Goal: Information Seeking & Learning: Find specific fact

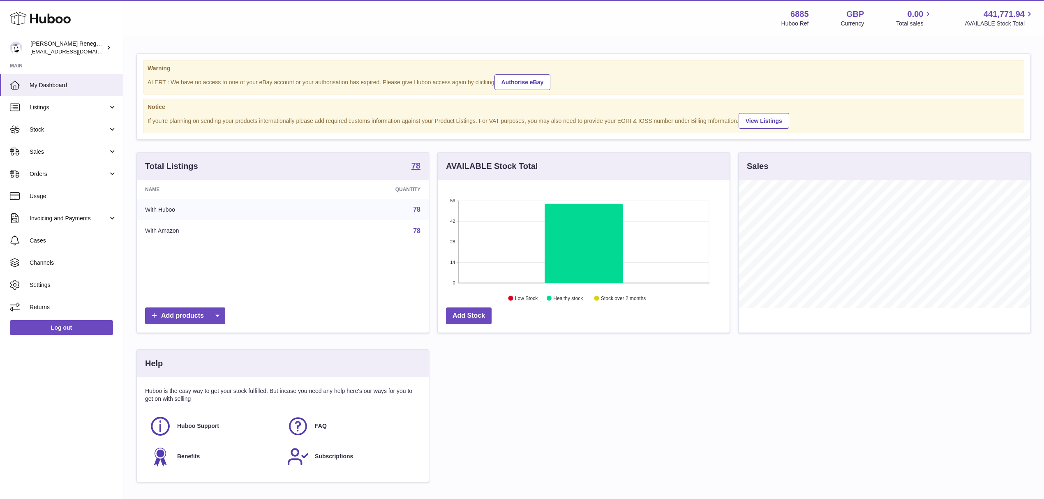
scroll to position [128, 291]
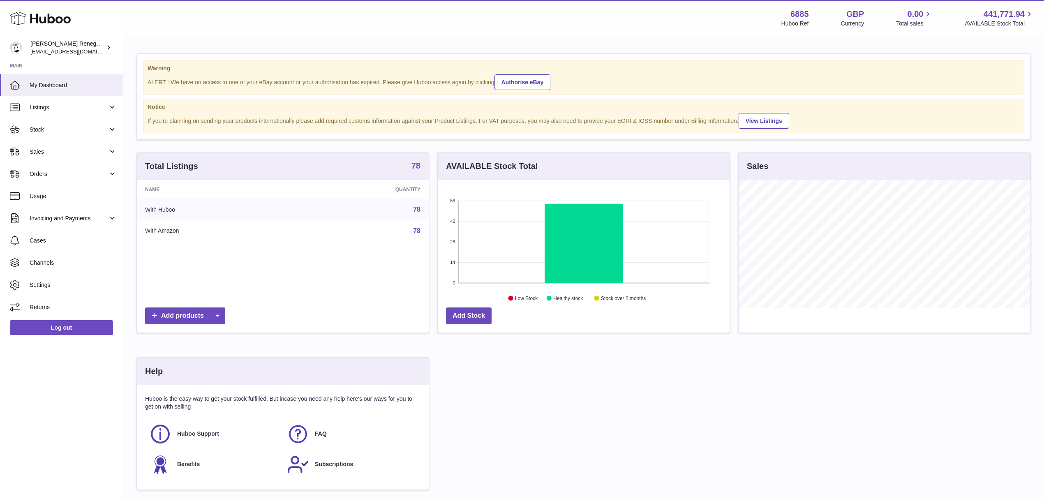
click at [416, 167] on strong "78" at bounding box center [415, 166] width 9 height 8
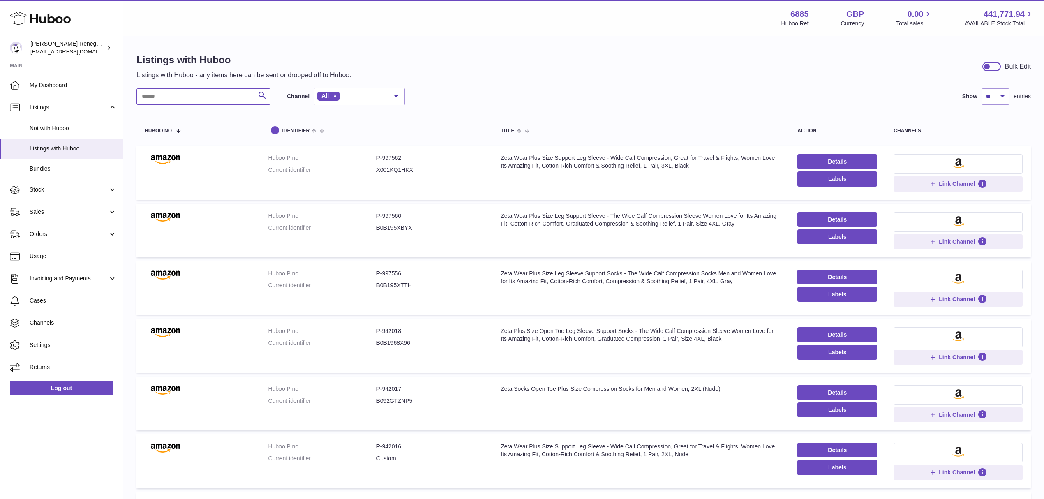
click at [162, 97] on input "text" at bounding box center [203, 96] width 134 height 16
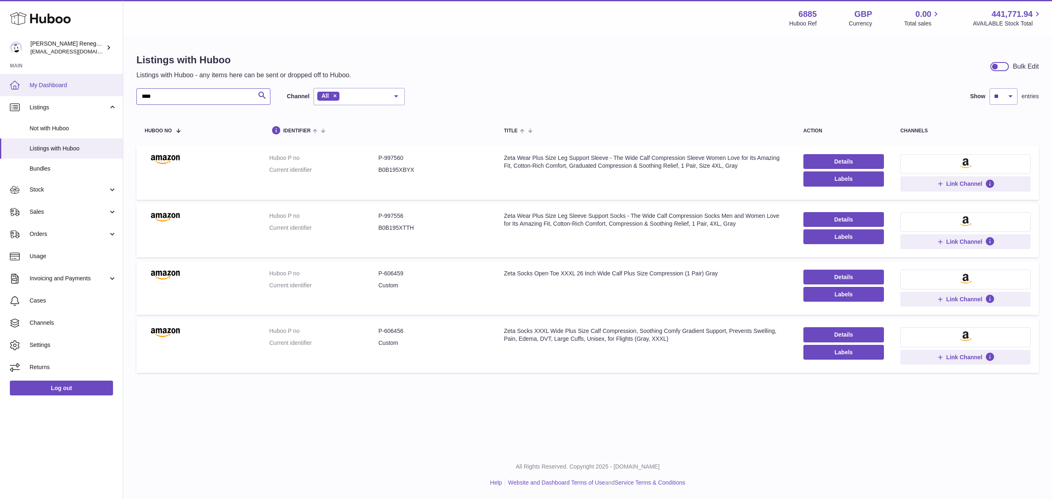
drag, startPoint x: 170, startPoint y: 91, endPoint x: 120, endPoint y: 91, distance: 49.3
click at [120, 91] on div "Huboo [PERSON_NAME] Renegade Productions -UK account [EMAIL_ADDRESS][DOMAIN_NAM…" at bounding box center [526, 249] width 1052 height 499
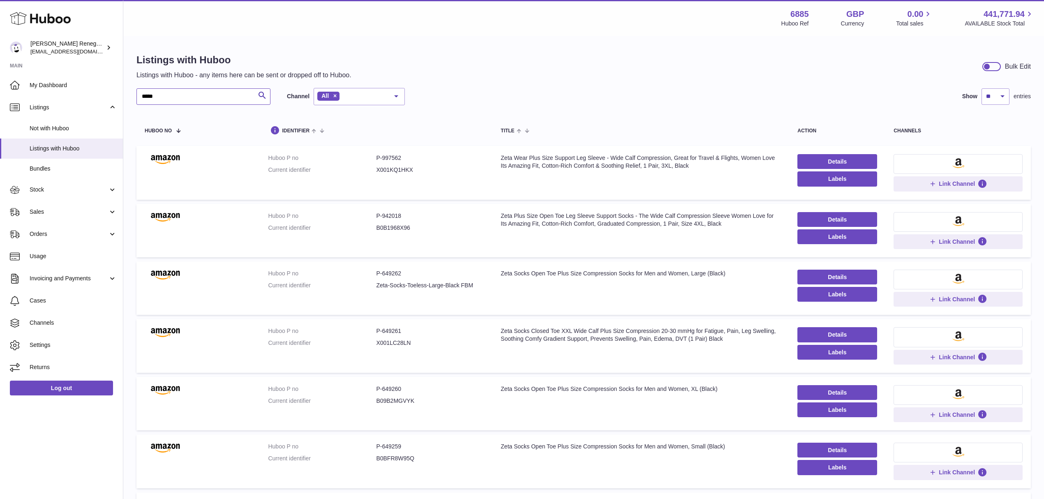
click at [142, 95] on input "*****" at bounding box center [203, 96] width 134 height 16
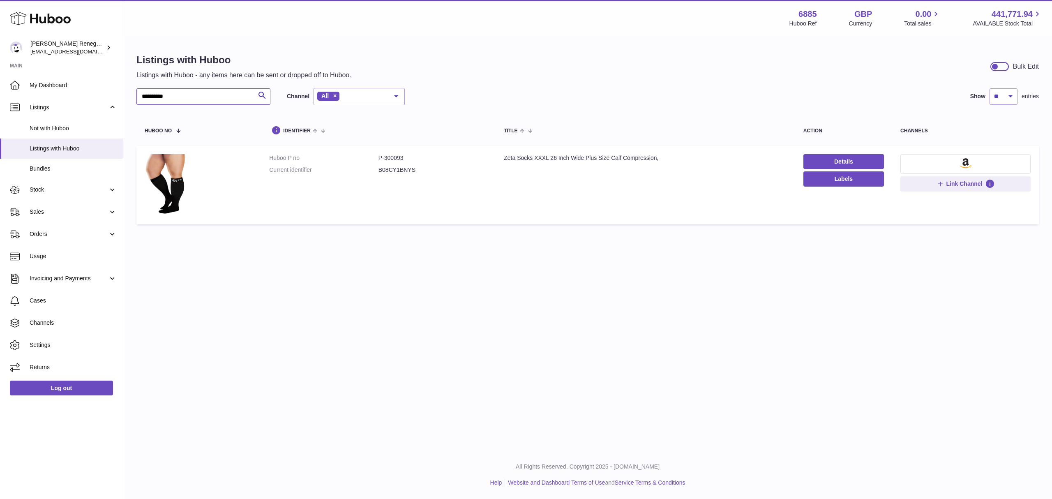
click at [155, 99] on input "**********" at bounding box center [203, 96] width 134 height 16
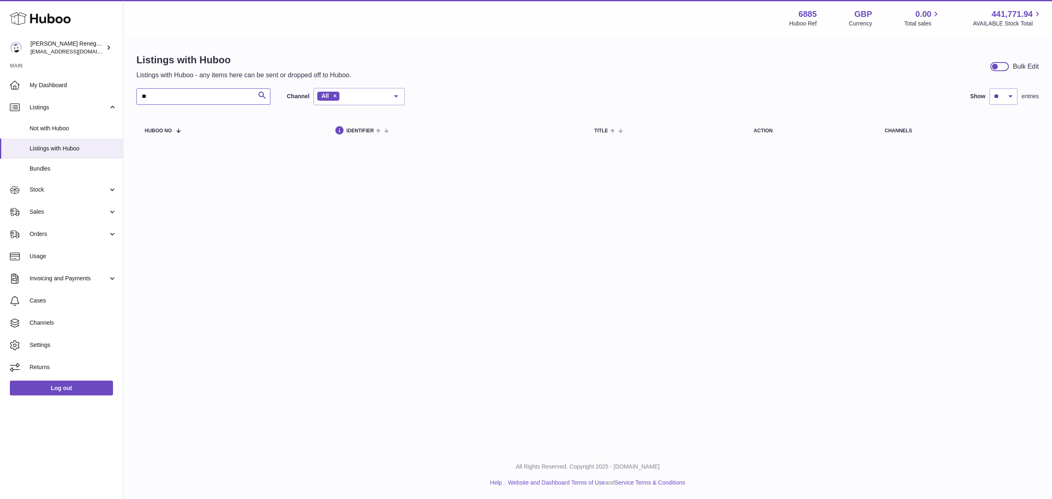
type input "*"
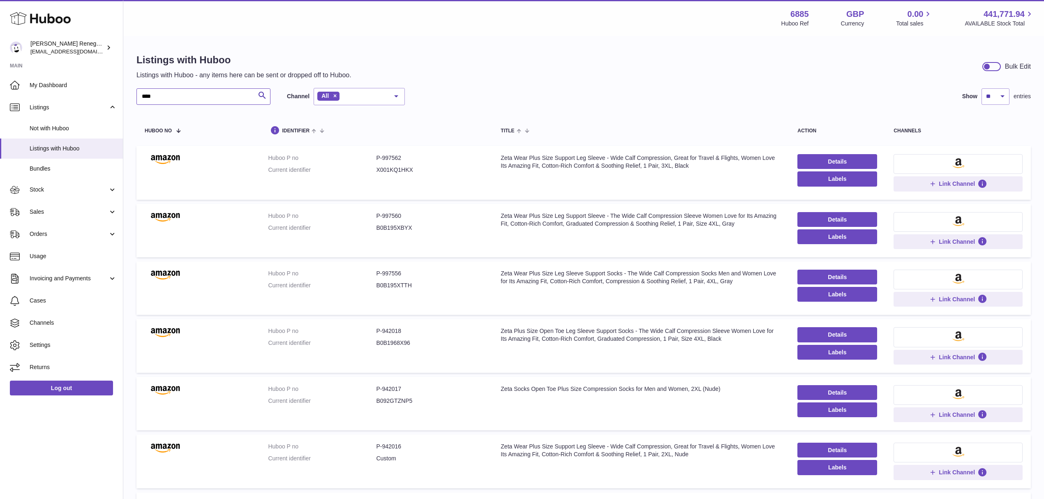
type input "*****"
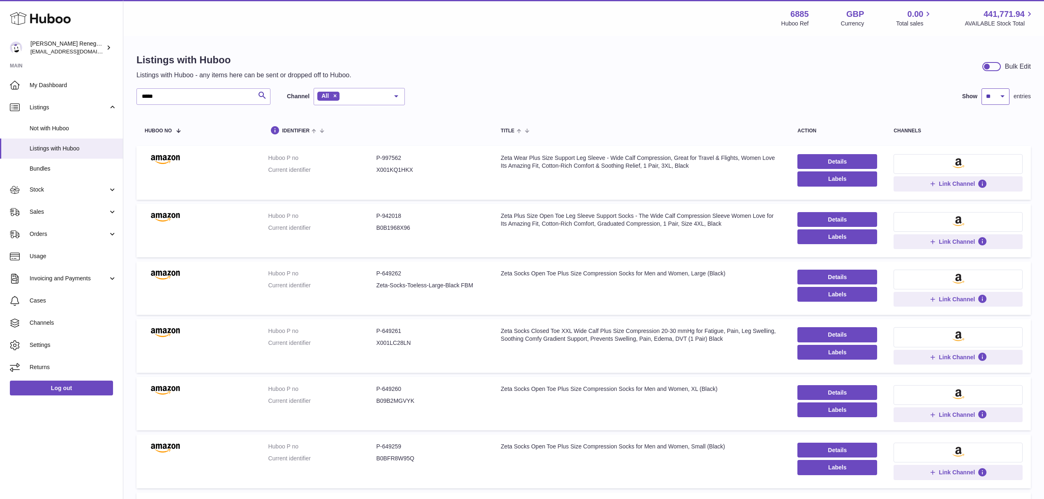
drag, startPoint x: 997, startPoint y: 96, endPoint x: 997, endPoint y: 102, distance: 6.2
click at [997, 96] on select "** ** ** ***" at bounding box center [996, 96] width 28 height 16
select select "***"
click at [982, 88] on select "** ** ** ***" at bounding box center [996, 96] width 28 height 16
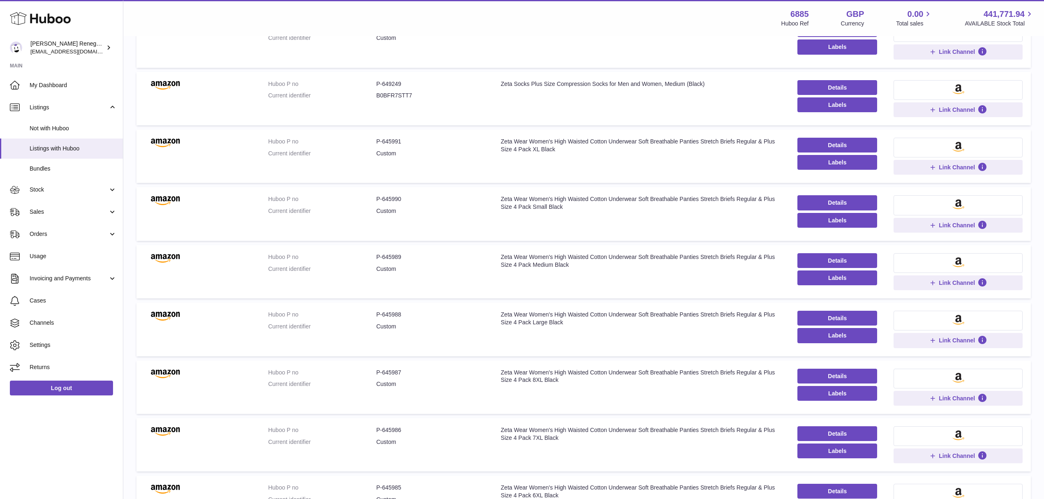
scroll to position [470, 0]
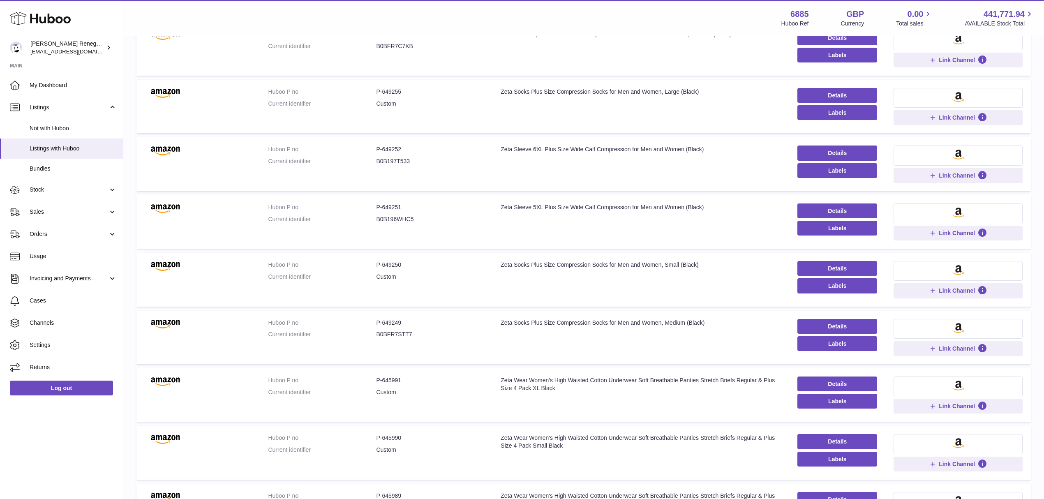
click at [393, 268] on dd "P-649250" at bounding box center [430, 265] width 108 height 8
copy dd "649250"
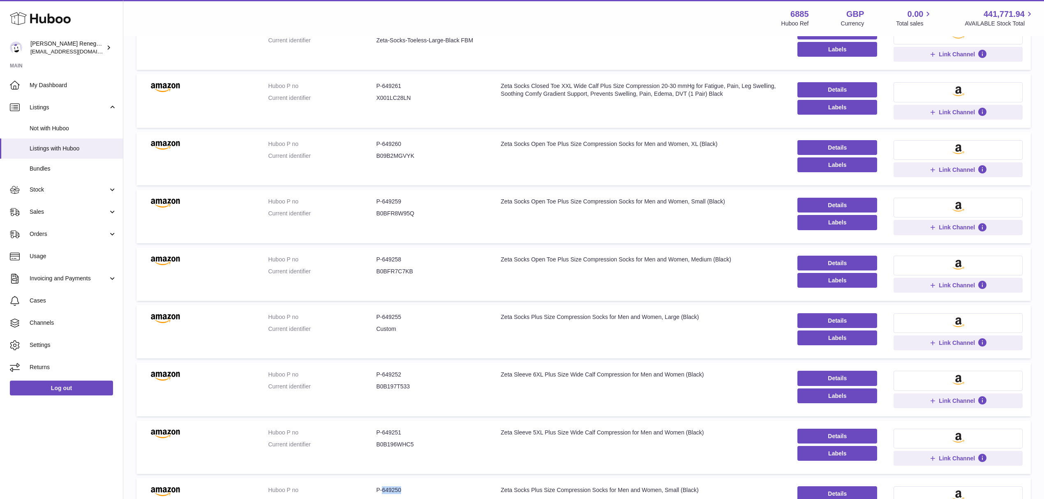
scroll to position [0, 0]
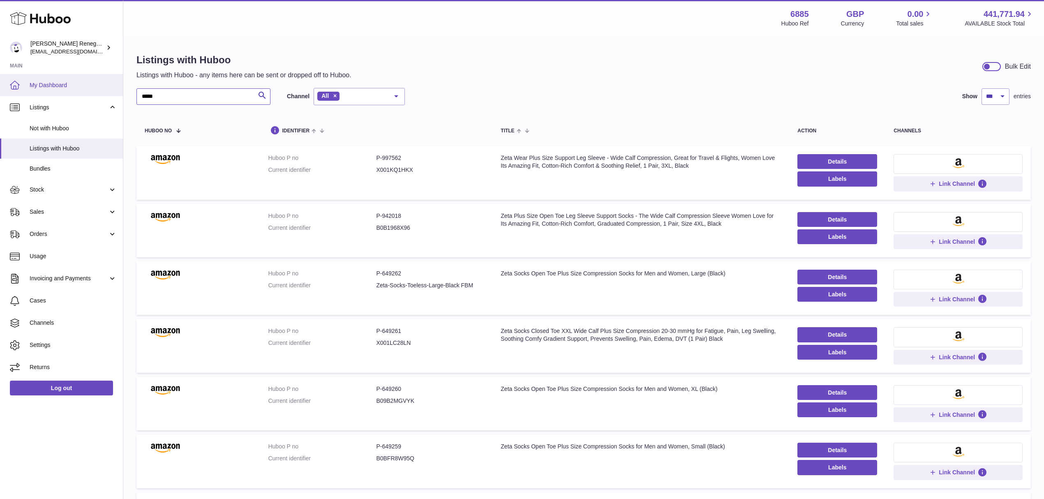
drag, startPoint x: 169, startPoint y: 99, endPoint x: 106, endPoint y: 95, distance: 62.6
paste input "*****"
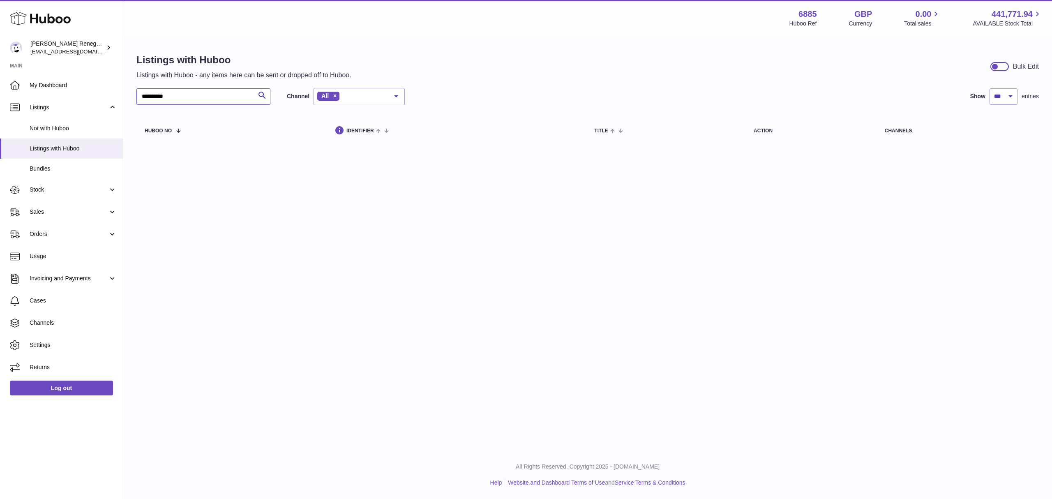
click at [165, 99] on input "**********" at bounding box center [203, 96] width 134 height 16
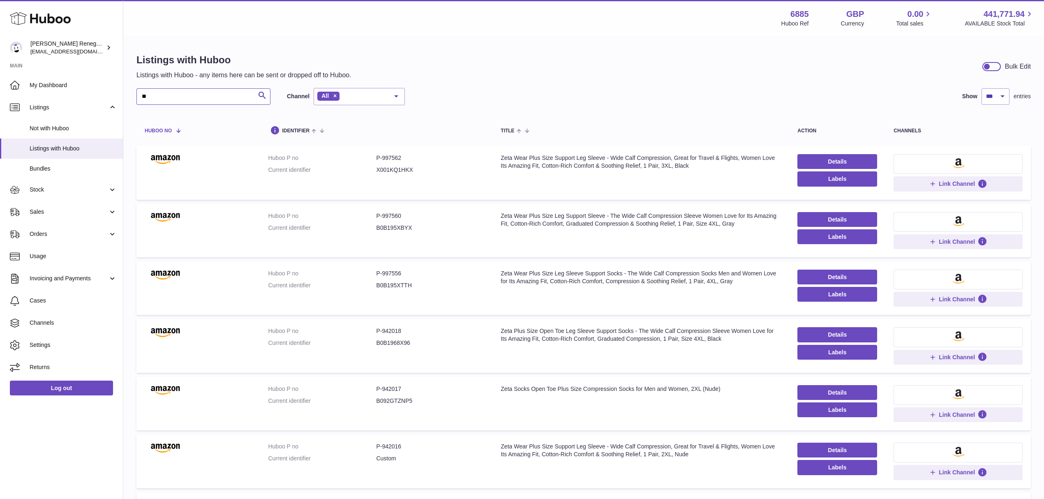
type input "*"
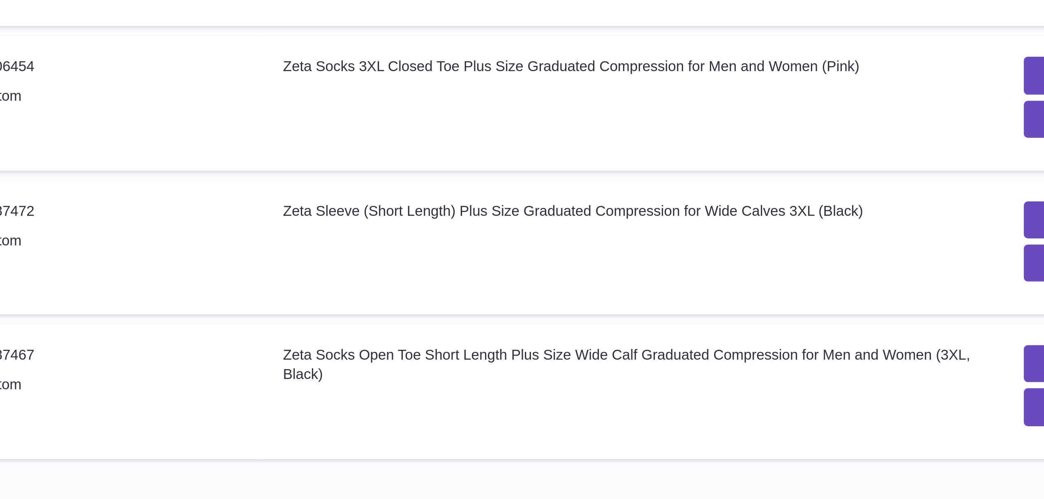
scroll to position [6, 0]
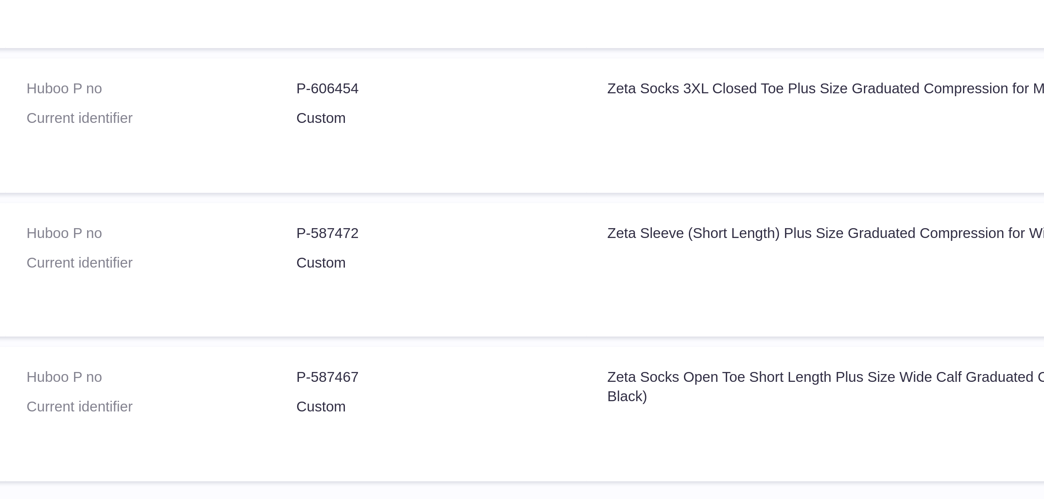
click at [381, 437] on td "Huboo P no P-587467 Current identifier Custom" at bounding box center [376, 455] width 233 height 53
click at [386, 444] on dd "P-587467" at bounding box center [430, 441] width 108 height 8
copy dd "587467"
click at [440, 444] on dd "P-587467" at bounding box center [430, 441] width 108 height 8
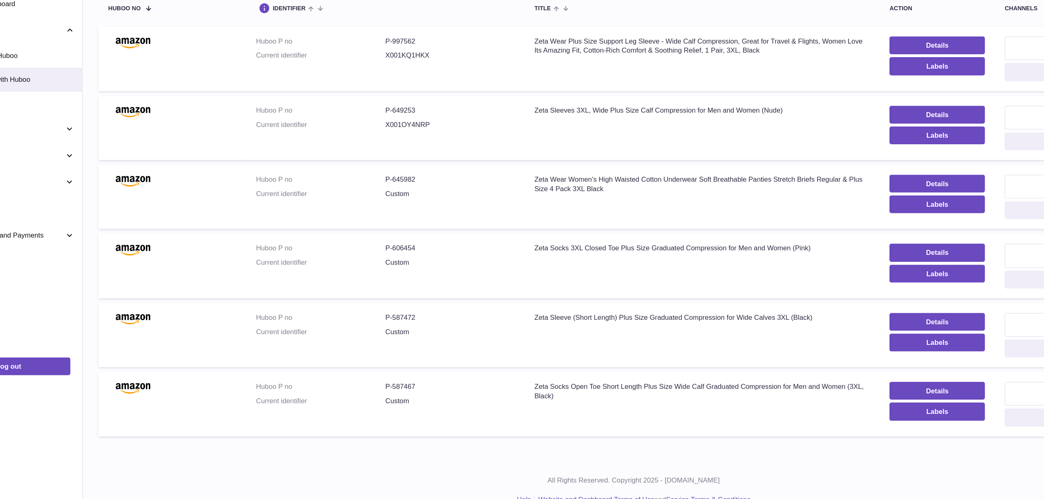
scroll to position [43, 0]
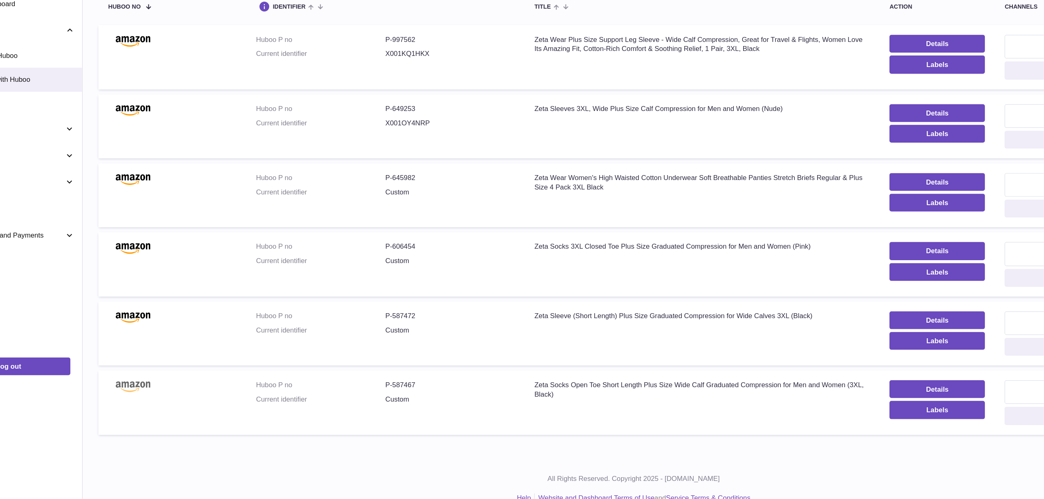
click at [157, 409] on img at bounding box center [165, 405] width 41 height 10
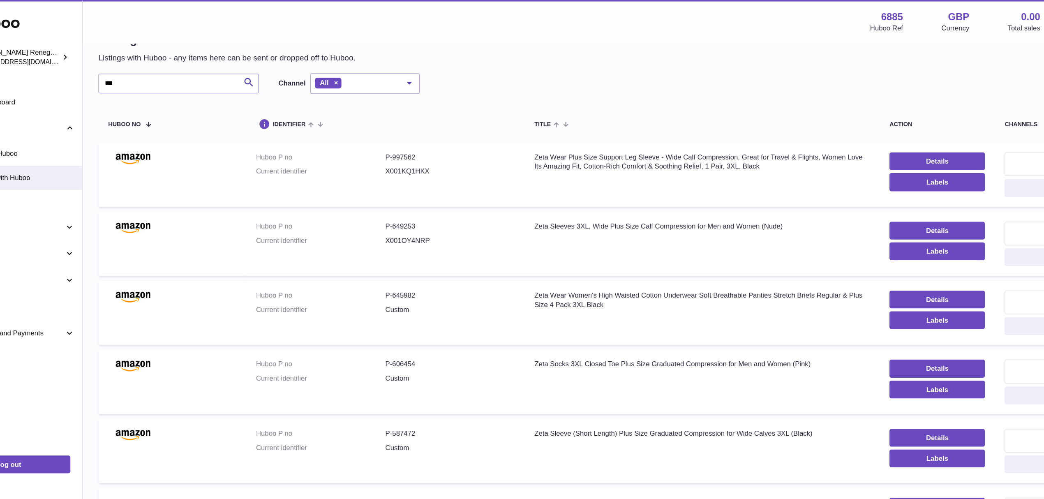
scroll to position [0, 0]
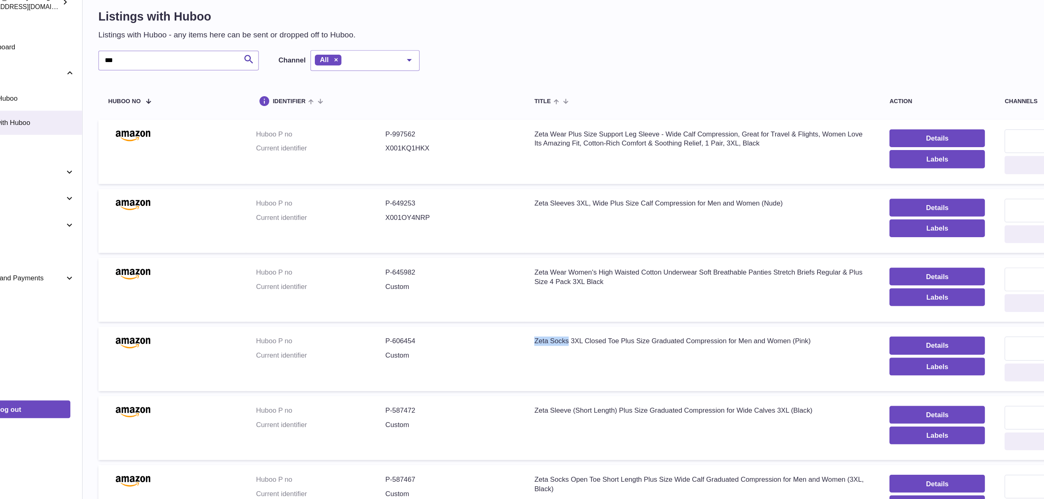
drag, startPoint x: 528, startPoint y: 332, endPoint x: 497, endPoint y: 330, distance: 31.3
click at [497, 330] on td "Title Zeta Socks 3XL Closed Toe Plus Size Graduated Compression for Men and Wom…" at bounding box center [640, 345] width 297 height 53
copy div "Zeta Socks"
drag, startPoint x: 145, startPoint y: 97, endPoint x: 117, endPoint y: 97, distance: 28.0
click at [117, 97] on div "Huboo [PERSON_NAME] Renegade Productions -UK account [EMAIL_ADDRESS][DOMAIN_NAM…" at bounding box center [522, 278] width 1044 height 557
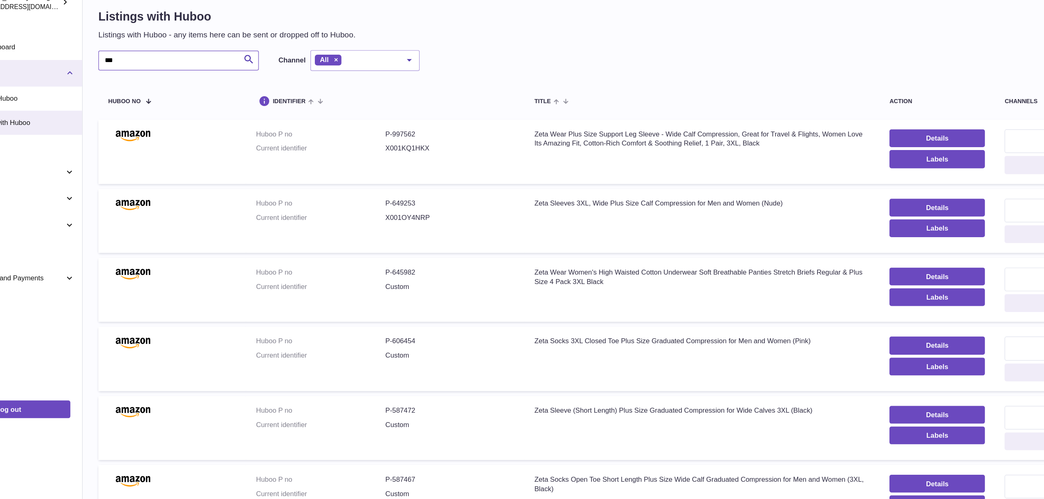
paste input "*******"
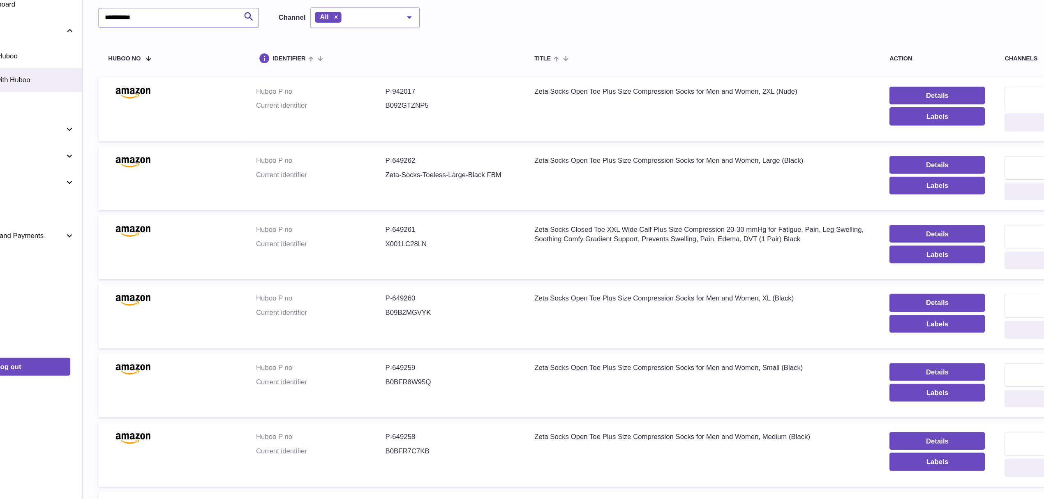
drag, startPoint x: 377, startPoint y: 287, endPoint x: 445, endPoint y: 279, distance: 68.3
click at [445, 279] on dl "Huboo P no P-649261 Current identifier X001LC28LN" at bounding box center [376, 282] width 216 height 24
click at [448, 286] on dd "X001LC28LN" at bounding box center [430, 286] width 108 height 8
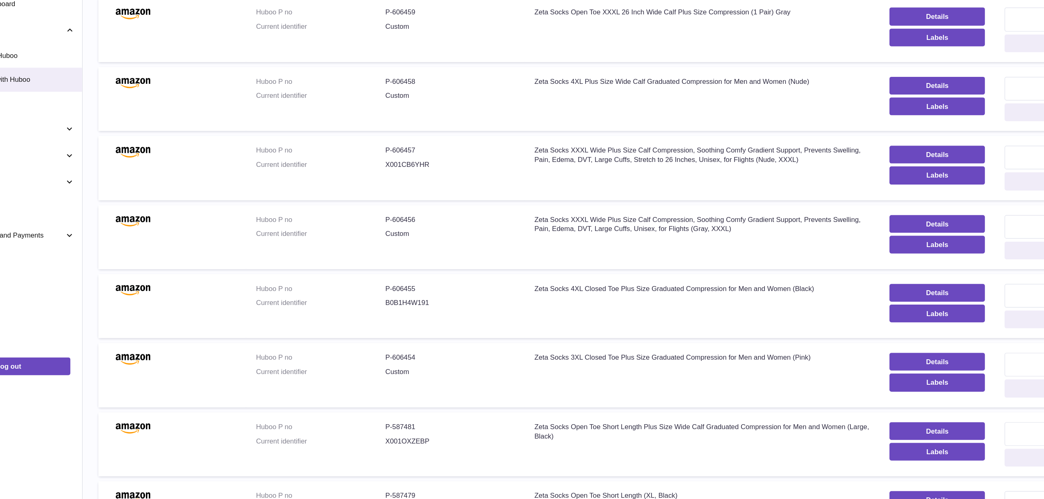
scroll to position [824, 0]
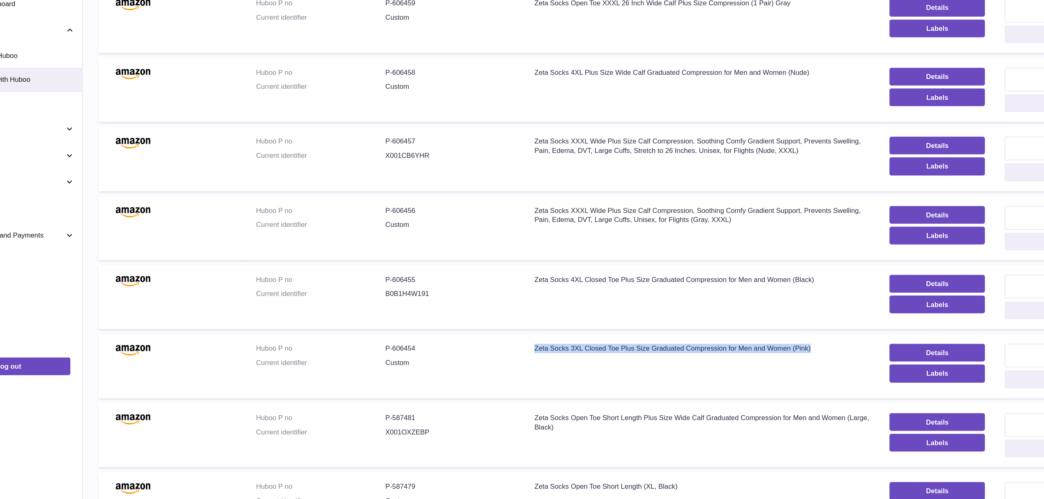
drag, startPoint x: 493, startPoint y: 378, endPoint x: 757, endPoint y: 373, distance: 264.0
click at [757, 373] on td "Title Zeta Socks 3XL Closed Toe Plus Size Graduated Compression for Men and Wom…" at bounding box center [640, 387] width 297 height 53
click at [579, 400] on td "Title Zeta Socks 3XL Closed Toe Plus Size Graduated Compression for Men and Wom…" at bounding box center [640, 387] width 297 height 53
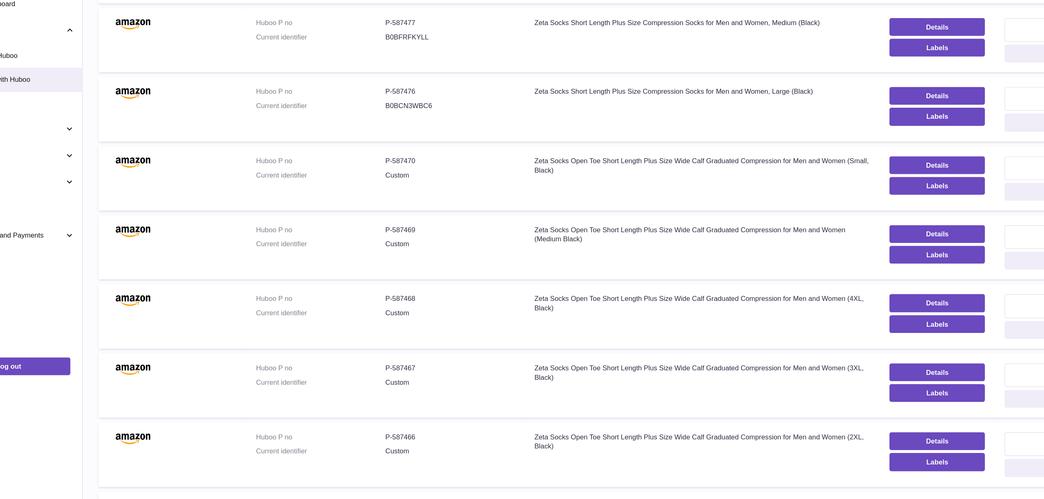
scroll to position [1327, 0]
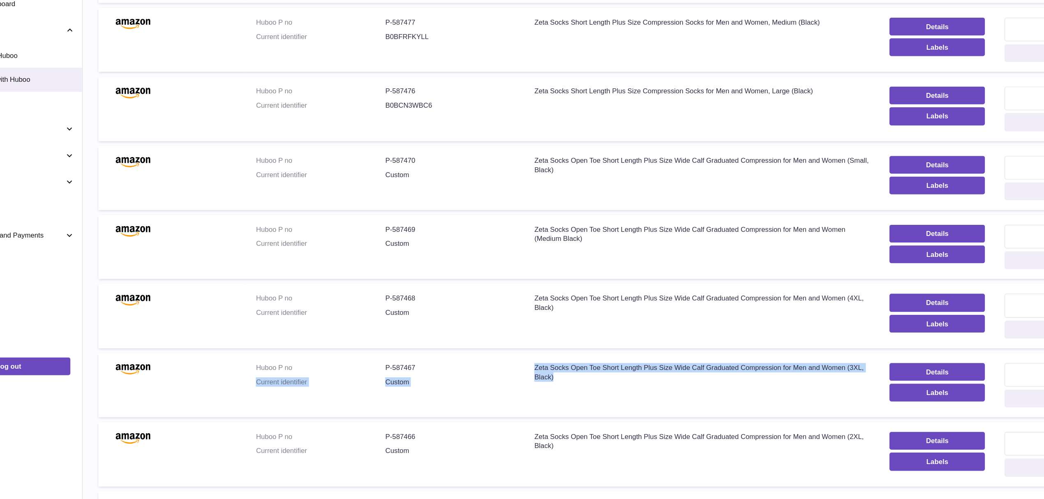
drag, startPoint x: 554, startPoint y: 406, endPoint x: 488, endPoint y: 398, distance: 66.3
click at [488, 398] on tr "Huboo P no P-587467 Current identifier Custom Title Zeta Socks Open Toe Short L…" at bounding box center [583, 403] width 895 height 53
click at [502, 415] on td "Title Zeta Socks Open Toe Short Length Plus Size Wide Calf Graduated Compressio…" at bounding box center [640, 403] width 297 height 53
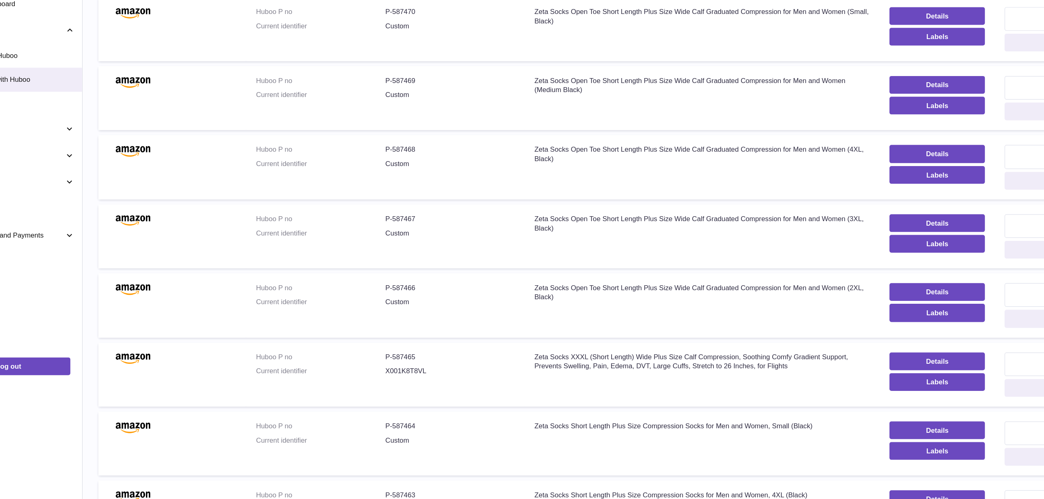
scroll to position [1465, 0]
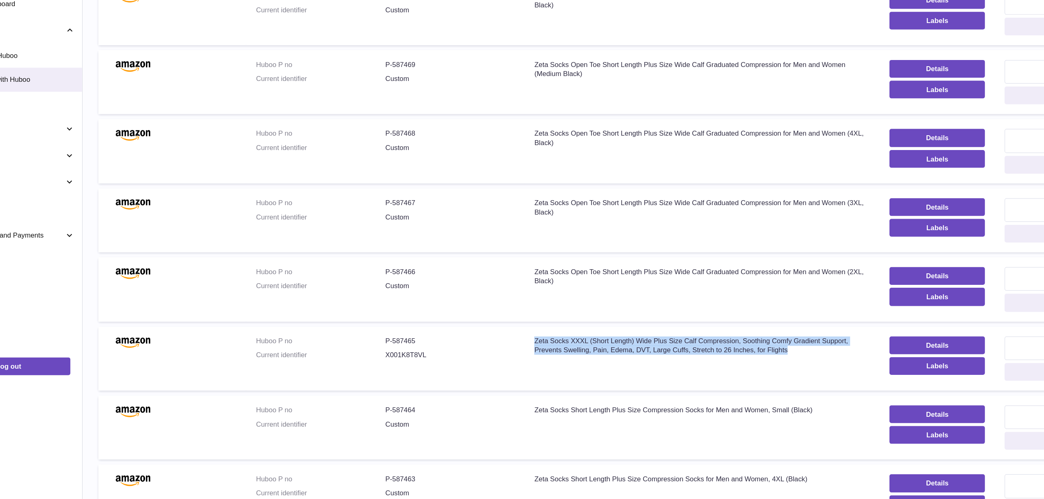
drag, startPoint x: 759, startPoint y: 382, endPoint x: 491, endPoint y: 376, distance: 268.1
click at [492, 376] on td "Title Zeta Socks XXXL (Short Length) Wide Plus Size Calf Compression, Soothing …" at bounding box center [640, 381] width 297 height 53
click at [454, 387] on dl "Huboo P no P-587465 Current identifier X001K8T8VL" at bounding box center [376, 375] width 216 height 24
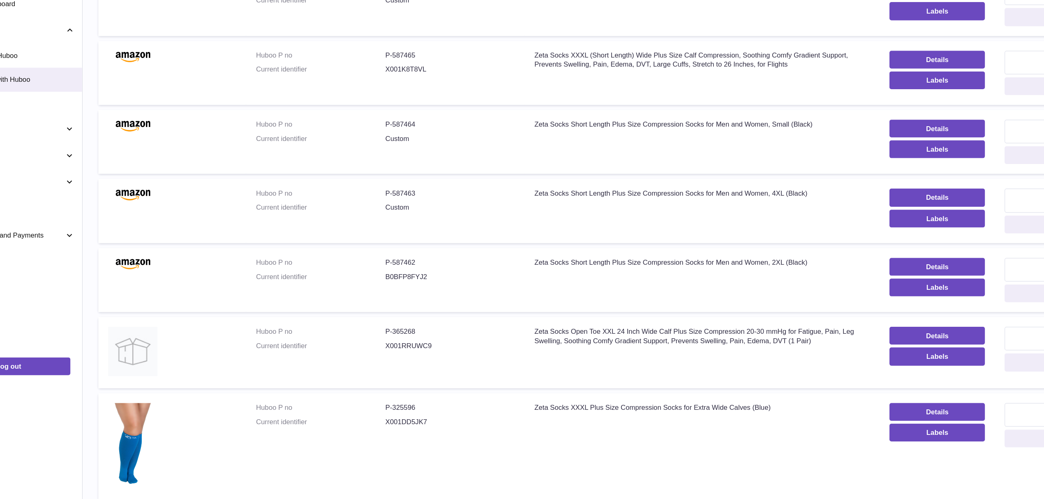
scroll to position [1740, 0]
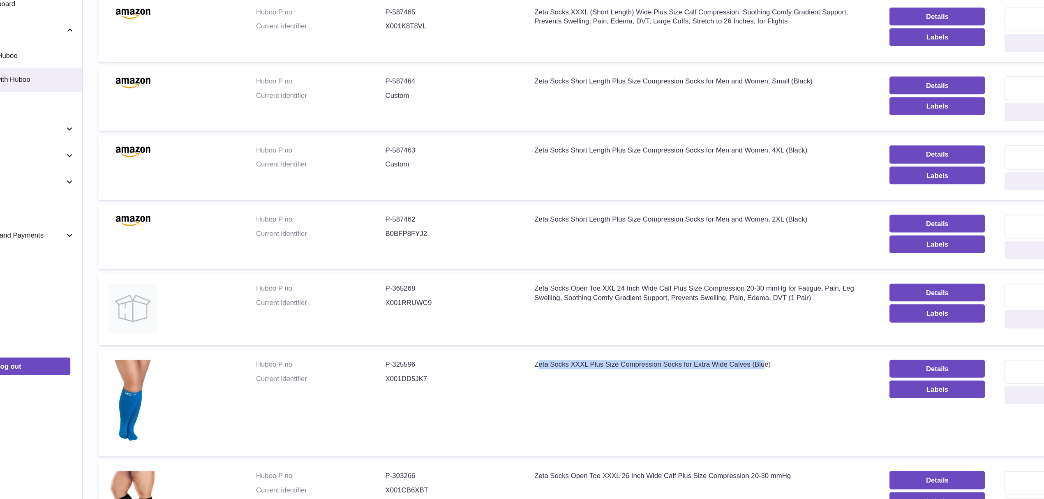
drag, startPoint x: 539, startPoint y: 395, endPoint x: 700, endPoint y: 397, distance: 160.3
click at [700, 391] on div "Zeta Socks XXXL Plus Size Compression Socks for Extra Wide Calves (Blue)" at bounding box center [641, 387] width 280 height 8
click at [718, 410] on td "Title Zeta Socks XXXL Plus Size Compression Socks for Extra Wide Calves (Blue)" at bounding box center [640, 418] width 297 height 89
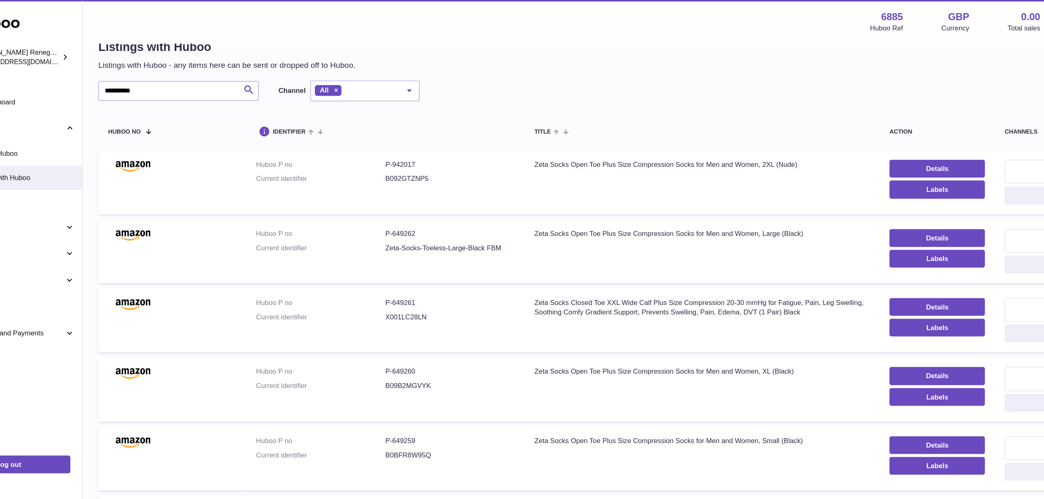
scroll to position [0, 0]
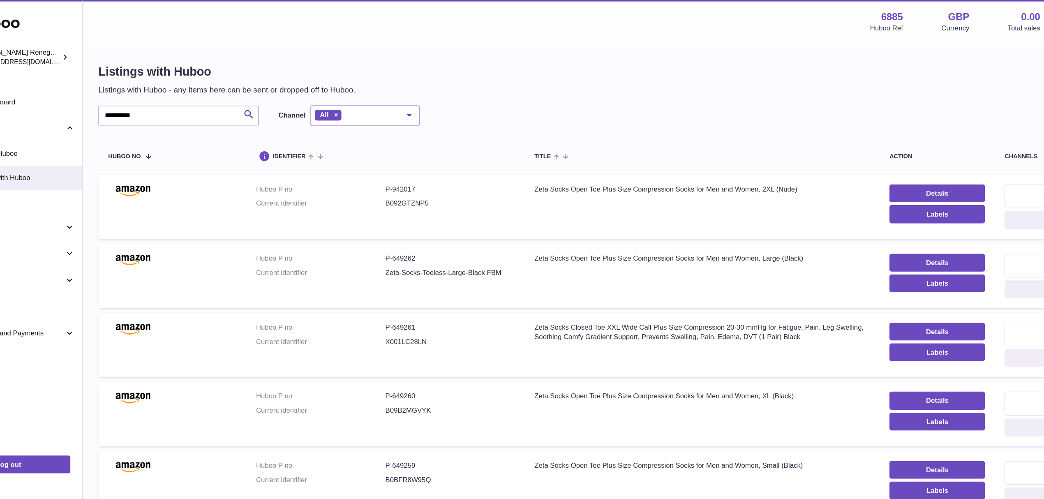
click at [559, 72] on div "Listings with Huboo Listings with Huboo - any items here can be sent or dropped…" at bounding box center [583, 66] width 895 height 26
drag, startPoint x: 562, startPoint y: 274, endPoint x: 495, endPoint y: 274, distance: 66.6
click at [495, 274] on td "Title Zeta Socks Closed Toe XXL Wide Calf Plus Size Compression 20-30 mmHg for …" at bounding box center [640, 287] width 297 height 53
copy div "Zeta Socks Closed Toe"
drag, startPoint x: 187, startPoint y: 99, endPoint x: 126, endPoint y: 95, distance: 61.4
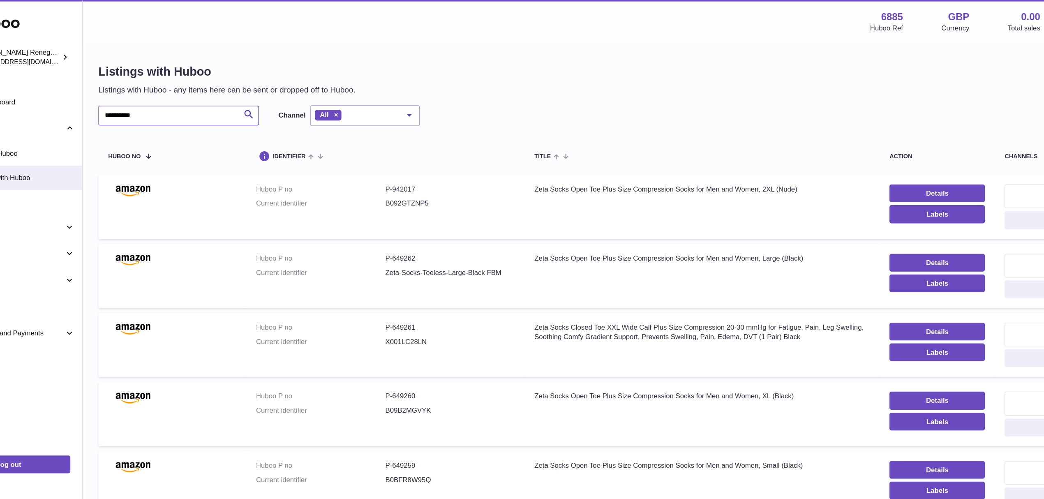
paste input "**********"
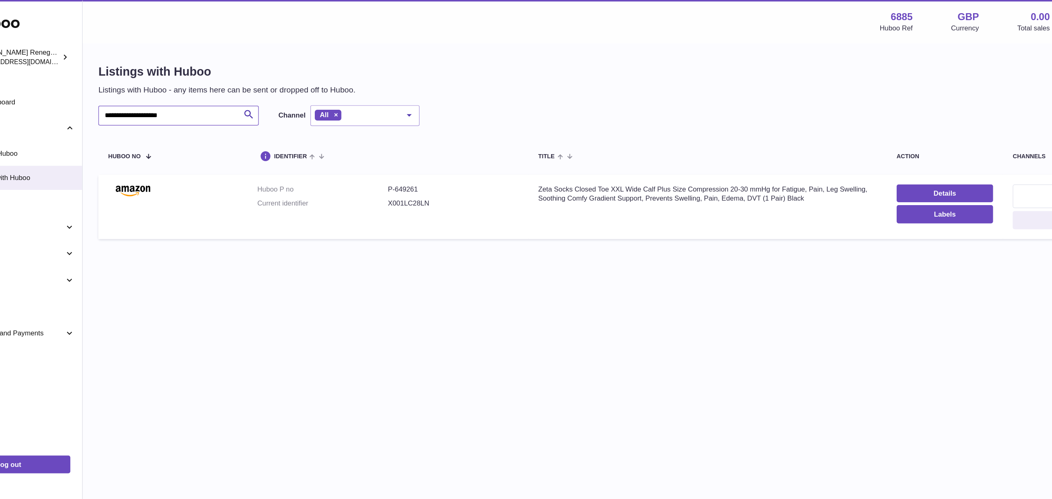
drag, startPoint x: 174, startPoint y: 95, endPoint x: 131, endPoint y: 93, distance: 42.8
click at [131, 93] on div "**********" at bounding box center [587, 128] width 929 height 183
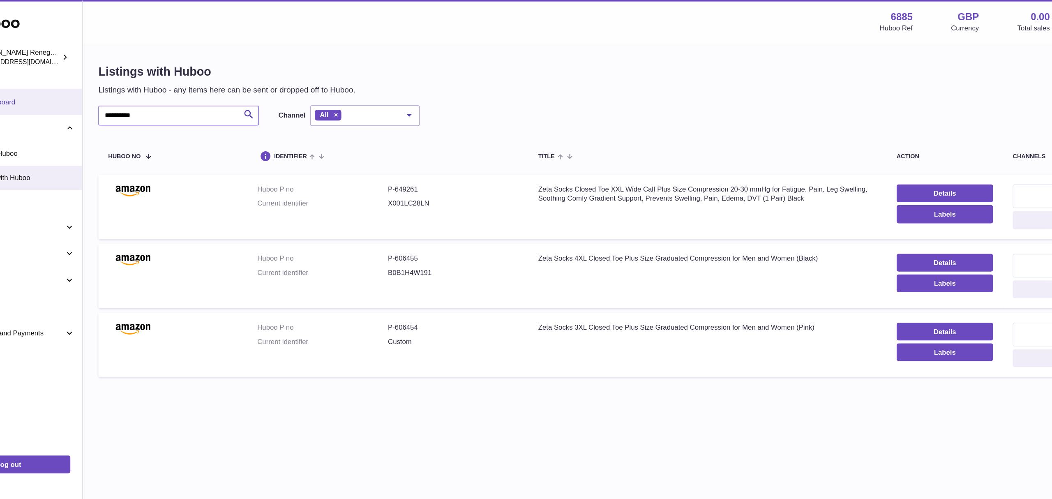
drag, startPoint x: 178, startPoint y: 92, endPoint x: 102, endPoint y: 87, distance: 76.6
click at [103, 87] on div "**********" at bounding box center [526, 249] width 1052 height 499
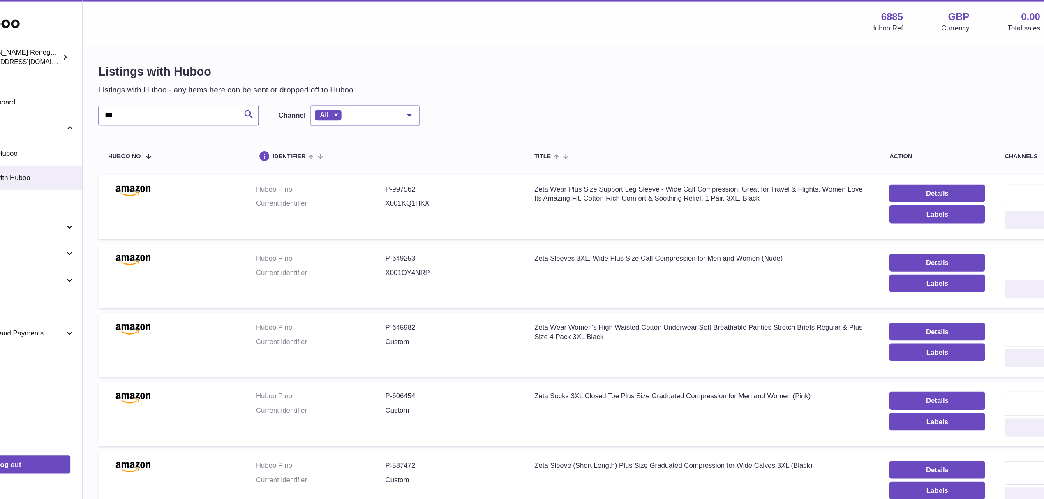
click at [145, 94] on input "***" at bounding box center [203, 96] width 134 height 16
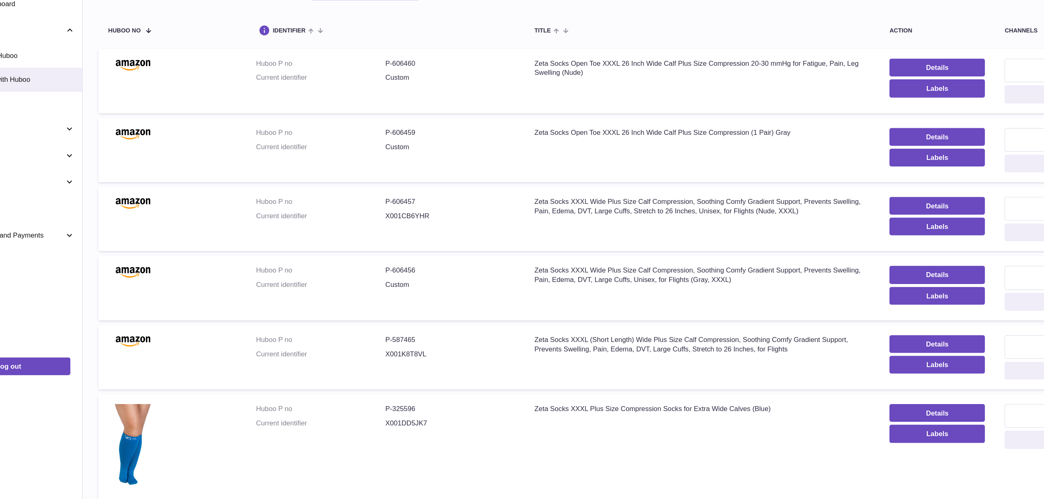
scroll to position [46, 0]
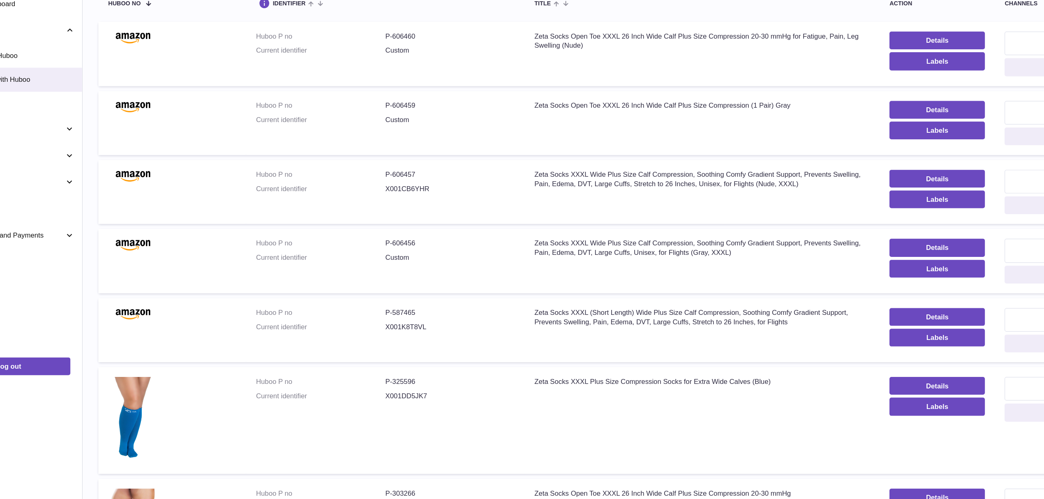
type input "****"
click at [384, 344] on dd "P-587465" at bounding box center [430, 344] width 108 height 8
copy dd "587465"
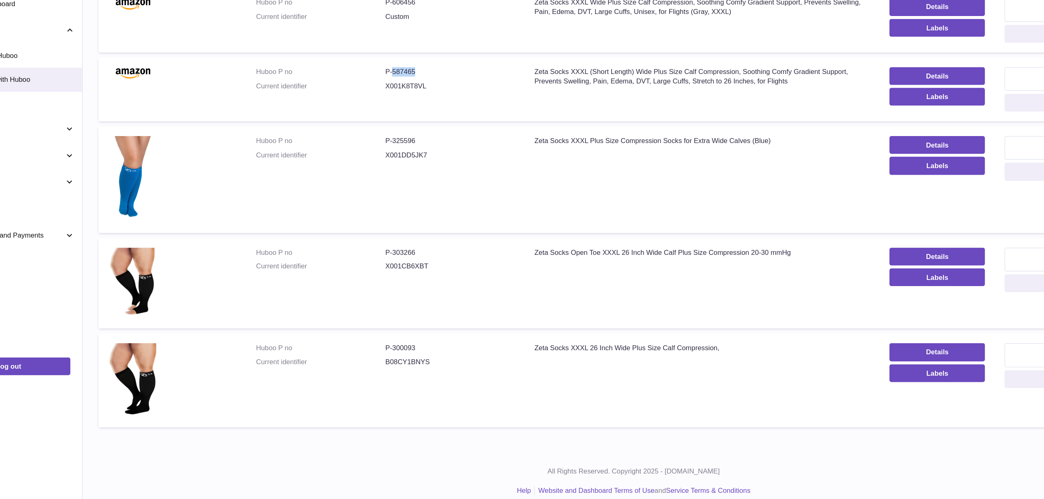
scroll to position [258, 0]
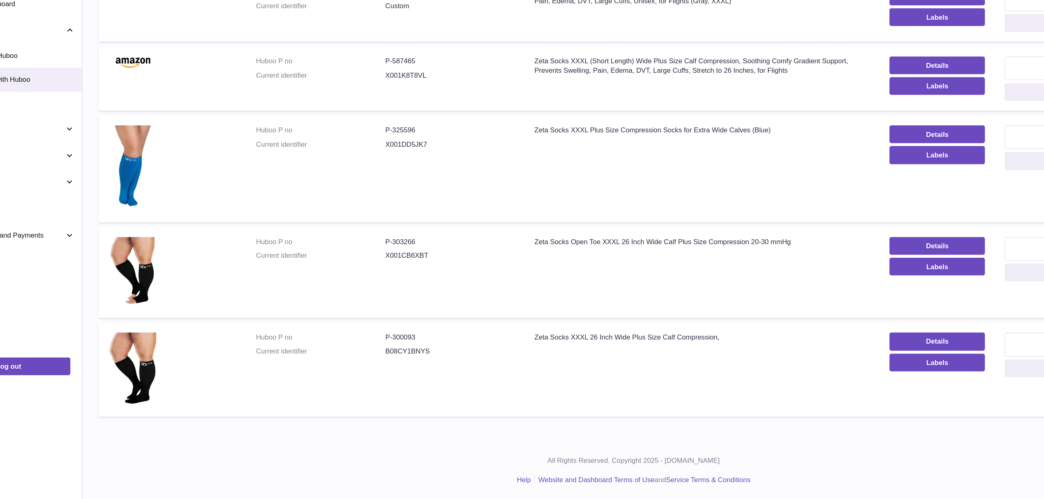
click at [396, 361] on dd "P-300093" at bounding box center [430, 364] width 108 height 8
copy dd "300093"
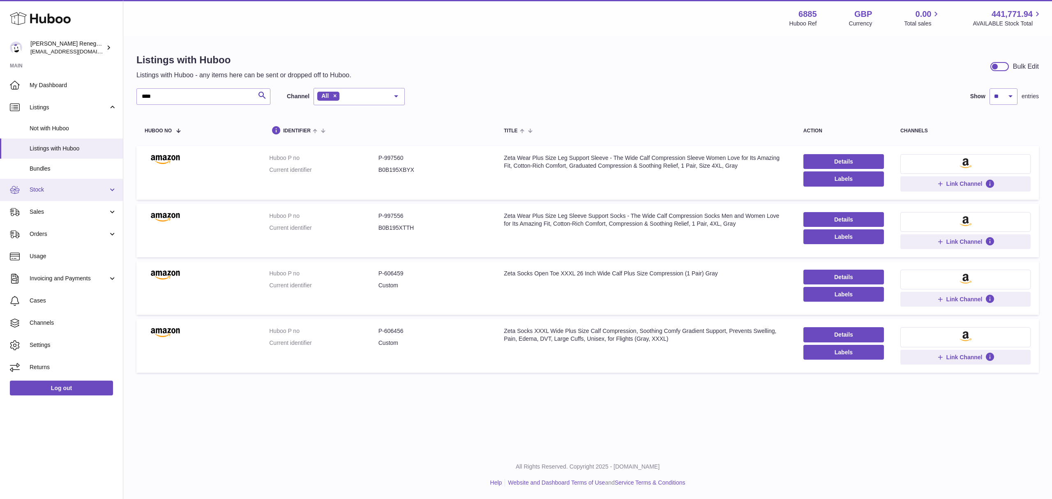
click at [38, 181] on link "Stock" at bounding box center [61, 190] width 123 height 22
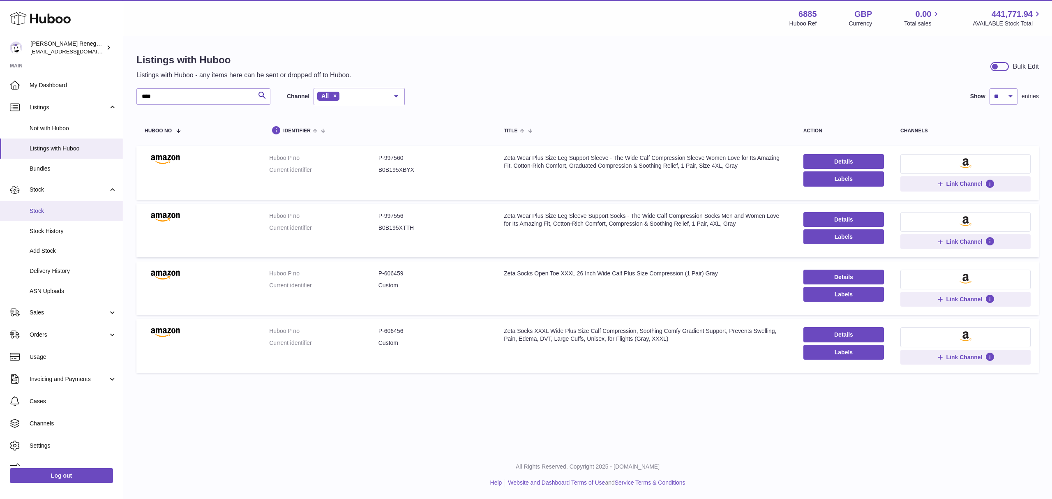
click at [44, 209] on span "Stock" at bounding box center [73, 211] width 87 height 8
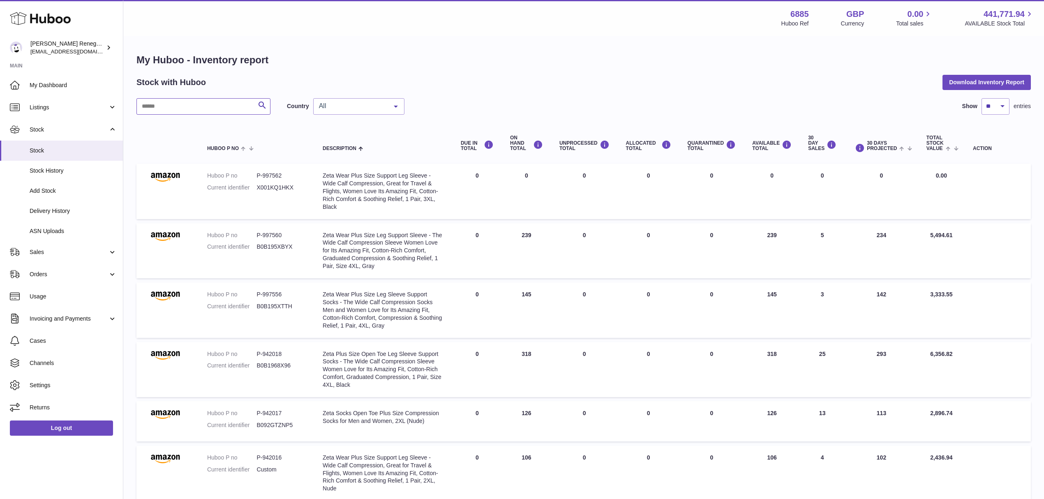
click at [165, 109] on input "text" at bounding box center [203, 106] width 134 height 16
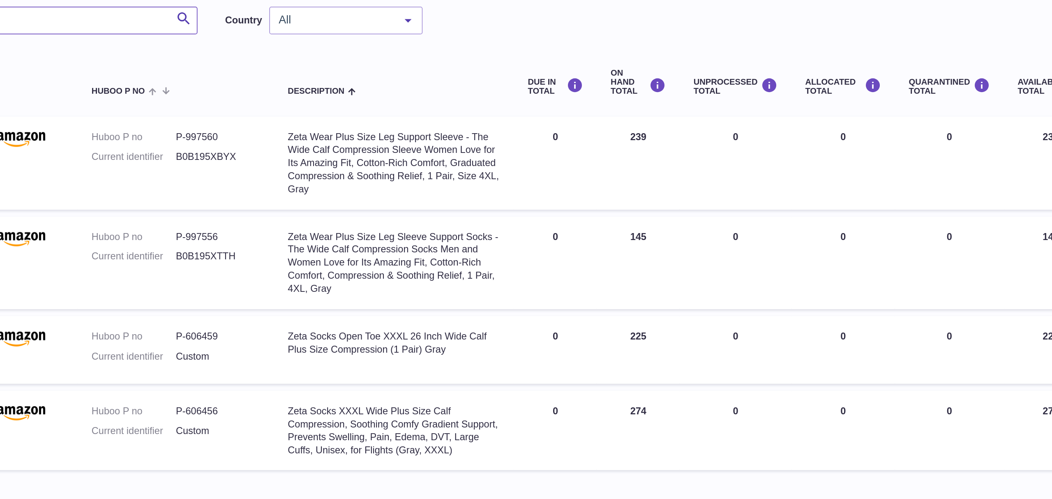
type input "****"
click at [273, 186] on dd "B0B195XBYX" at bounding box center [283, 188] width 50 height 8
click at [396, 254] on div "Zeta Wear Plus Size Leg Sleeve Support Socks - The Wide Calf Compression Socks …" at bounding box center [387, 250] width 127 height 39
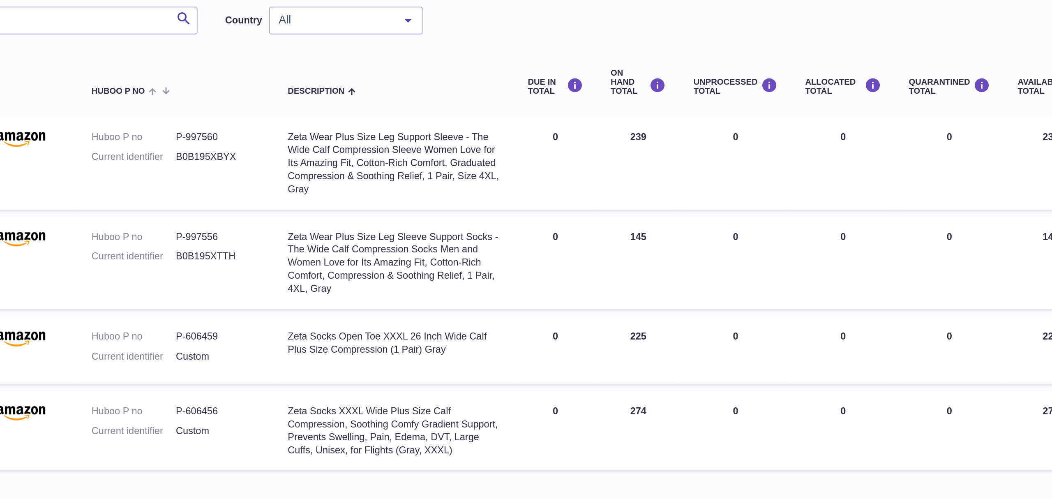
click at [353, 207] on div "Zeta Wear Plus Size Leg Support Sleeve - The Wide Calf Compression Sleeve Women…" at bounding box center [387, 191] width 127 height 39
click at [273, 247] on dd "B0B195XTTH" at bounding box center [283, 247] width 50 height 8
